Goal: Find specific page/section: Find specific page/section

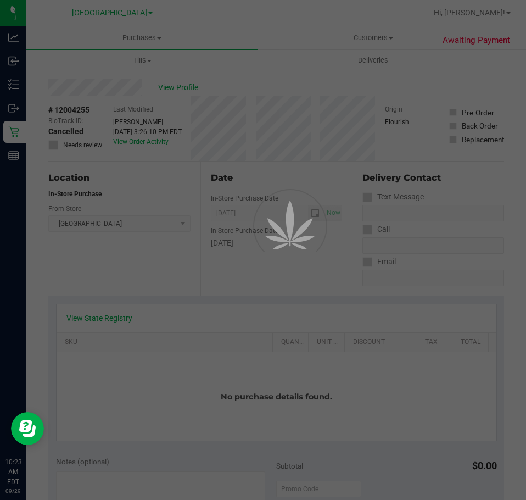
click at [248, 310] on div at bounding box center [263, 250] width 526 height 500
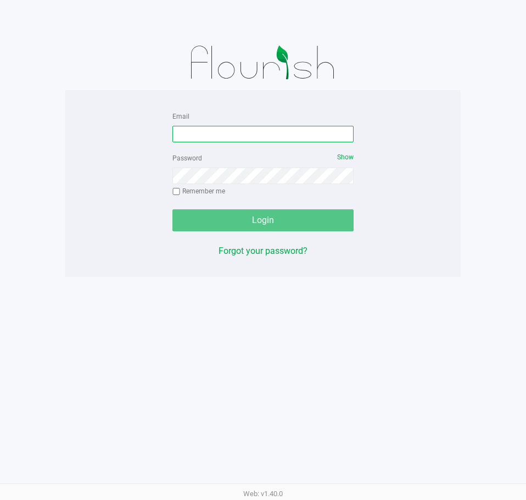
drag, startPoint x: 306, startPoint y: 138, endPoint x: 297, endPoint y: 127, distance: 13.3
click at [306, 137] on input "Email" at bounding box center [263, 134] width 181 height 16
type input "dujohnson@Liveparallel.com"
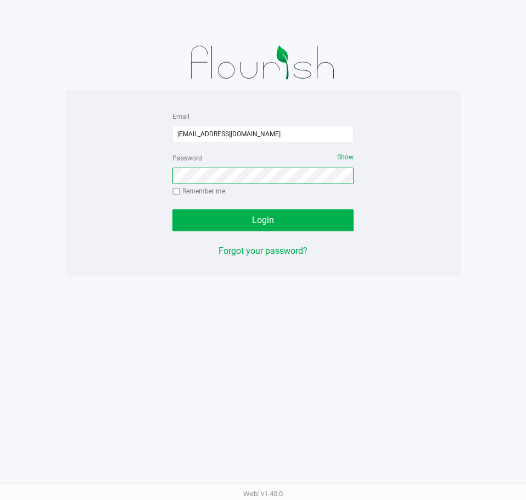
click at [173, 209] on button "Login" at bounding box center [263, 220] width 181 height 22
